Goal: Complete application form

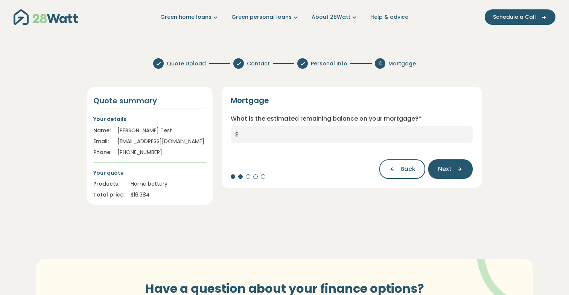
scroll to position [8, 0]
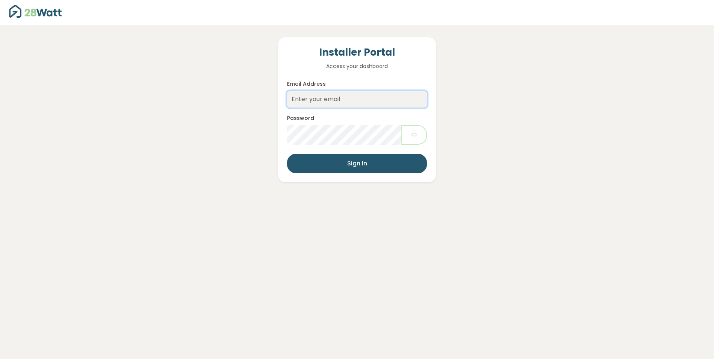
click at [313, 99] on input "Email Address" at bounding box center [357, 99] width 140 height 17
type input "[EMAIL_ADDRESS][DOMAIN_NAME]"
click at [358, 165] on button "Sign In" at bounding box center [357, 164] width 140 height 20
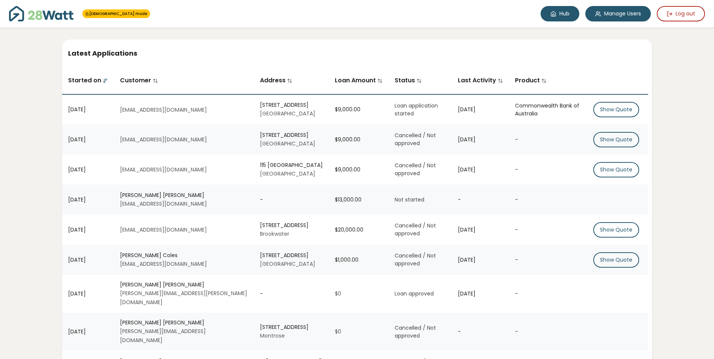
click at [563, 16] on link "Hub" at bounding box center [559, 13] width 39 height 15
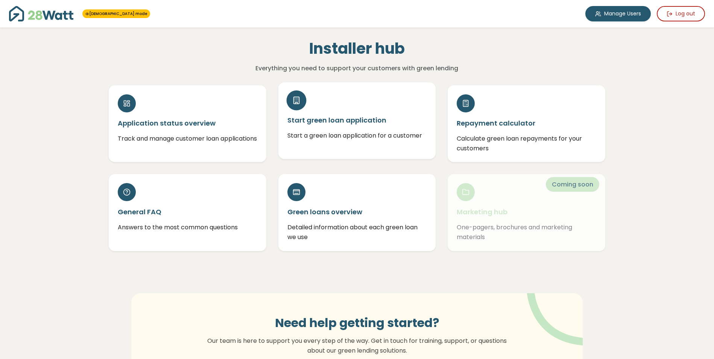
click at [350, 109] on div "Start green loan application Start a green loan application for a customer" at bounding box center [357, 120] width 158 height 77
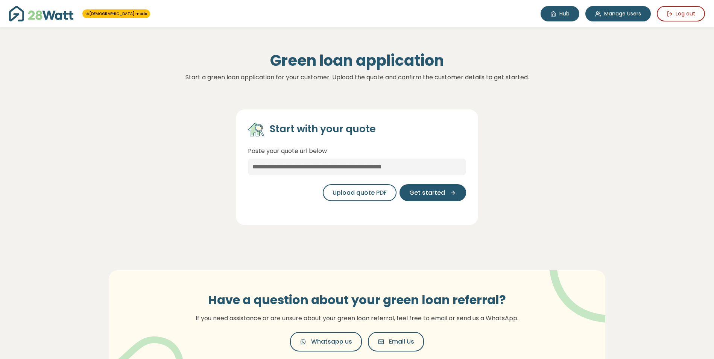
click at [561, 13] on link "Hub" at bounding box center [559, 13] width 39 height 15
